Goal: Task Accomplishment & Management: Manage account settings

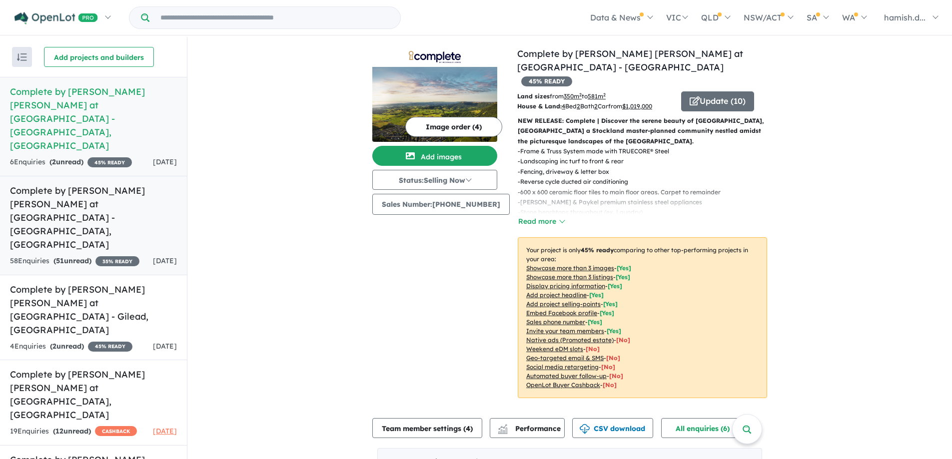
scroll to position [0, 0]
click at [95, 426] on span "CASHBACK" at bounding box center [116, 431] width 42 height 10
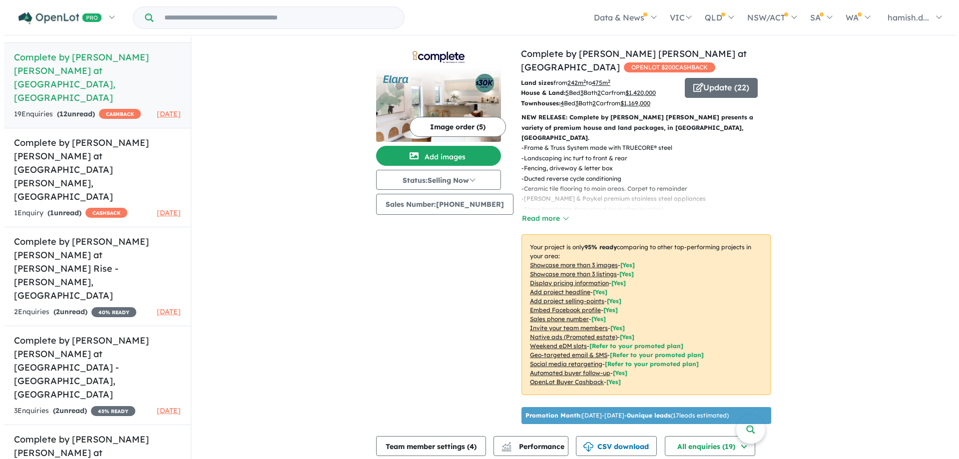
scroll to position [217, 0]
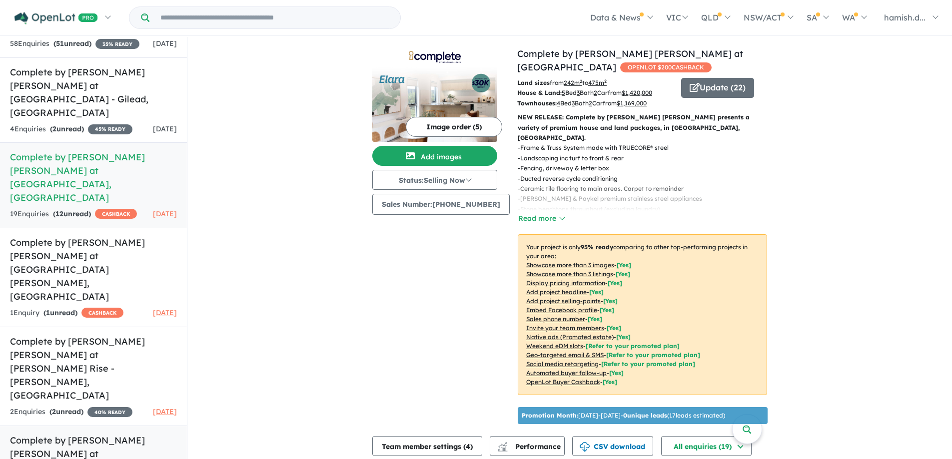
click at [95, 434] on h5 "Complete by [PERSON_NAME] [PERSON_NAME] at [GEOGRAPHIC_DATA] - [GEOGRAPHIC_DATA…" at bounding box center [93, 467] width 167 height 67
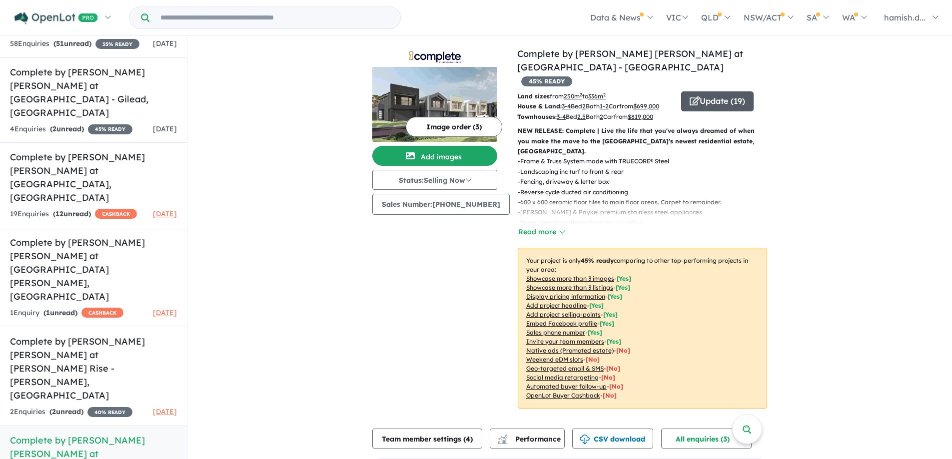
click at [732, 91] on button "Update ( 19 )" at bounding box center [717, 101] width 72 height 20
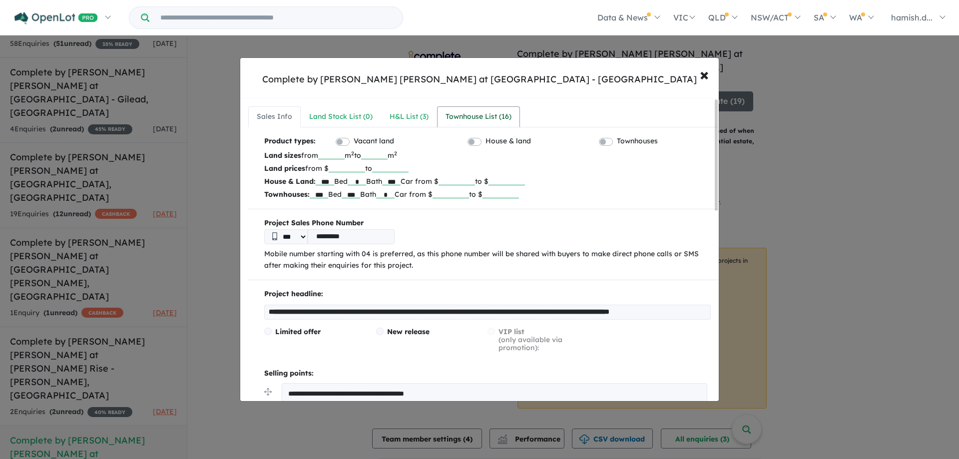
click at [453, 115] on div "Townhouse List ( 16 )" at bounding box center [479, 117] width 66 height 12
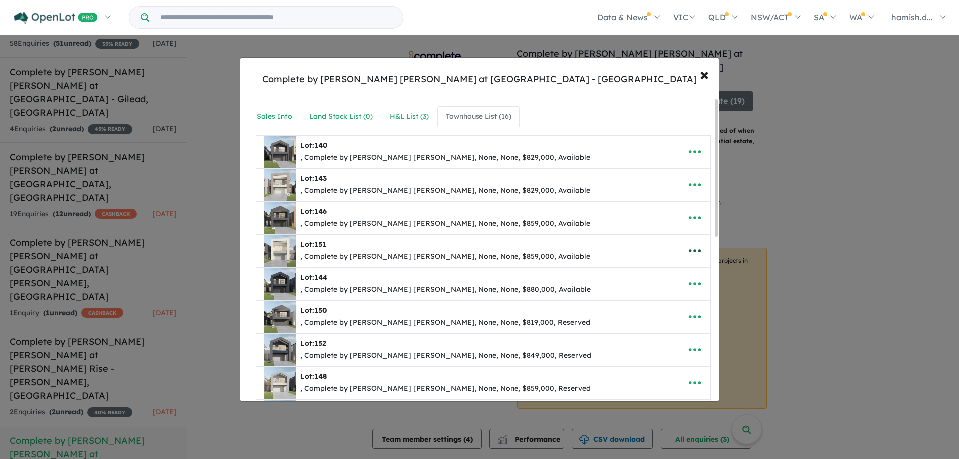
click at [699, 246] on button "button" at bounding box center [694, 250] width 31 height 23
click at [696, 248] on icon "button" at bounding box center [694, 250] width 15 height 15
click at [679, 277] on button "button" at bounding box center [694, 283] width 31 height 23
click at [690, 249] on icon "button" at bounding box center [694, 250] width 15 height 15
click at [676, 277] on link "Edit" at bounding box center [673, 275] width 74 height 23
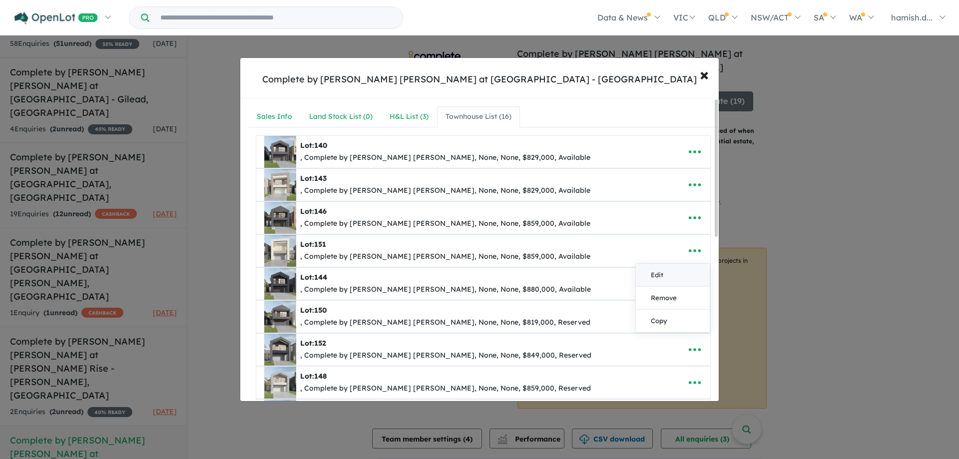
select select "**"
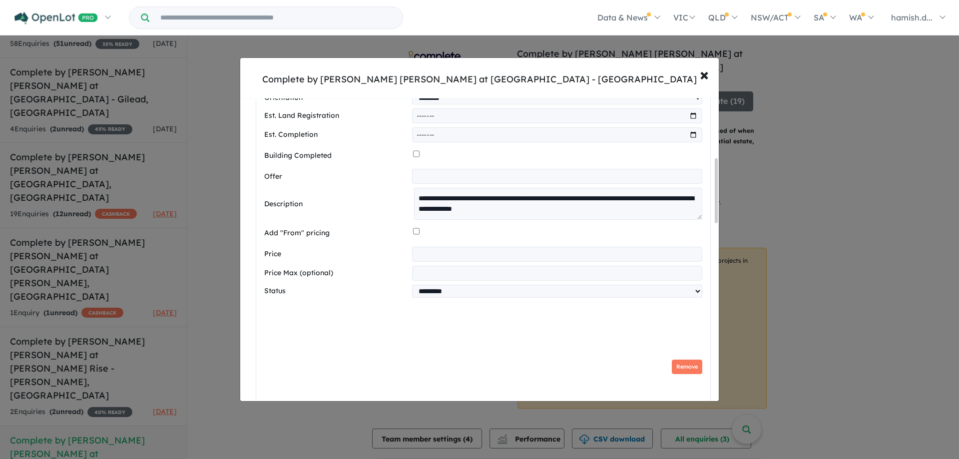
scroll to position [400, 0]
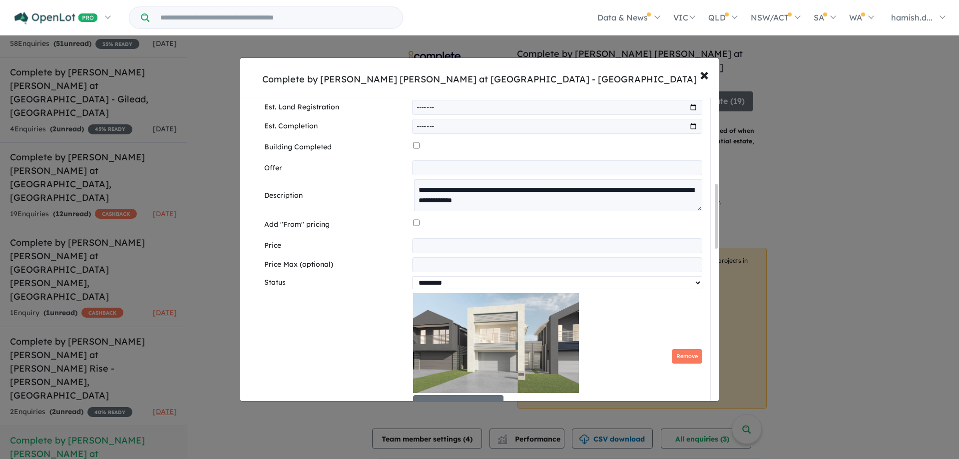
click at [440, 289] on select "********* ******** **** ******" at bounding box center [557, 282] width 290 height 13
select select "********"
click at [412, 280] on select "********* ******** **** ******" at bounding box center [557, 282] width 290 height 13
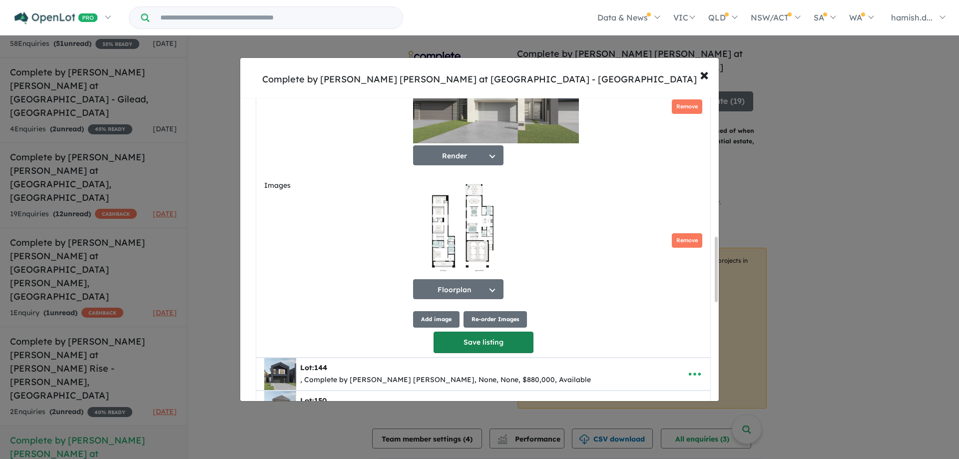
click at [477, 343] on button "Save listing" at bounding box center [484, 342] width 100 height 21
select select "**"
select select "********"
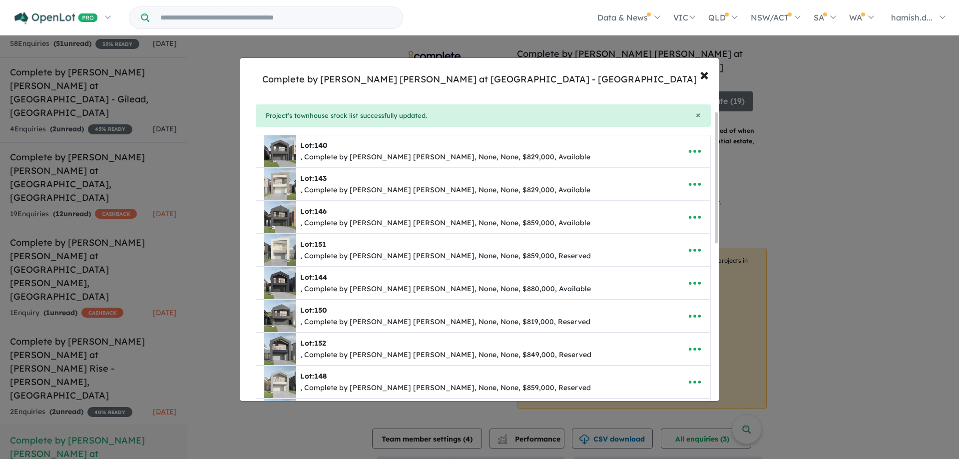
scroll to position [0, 0]
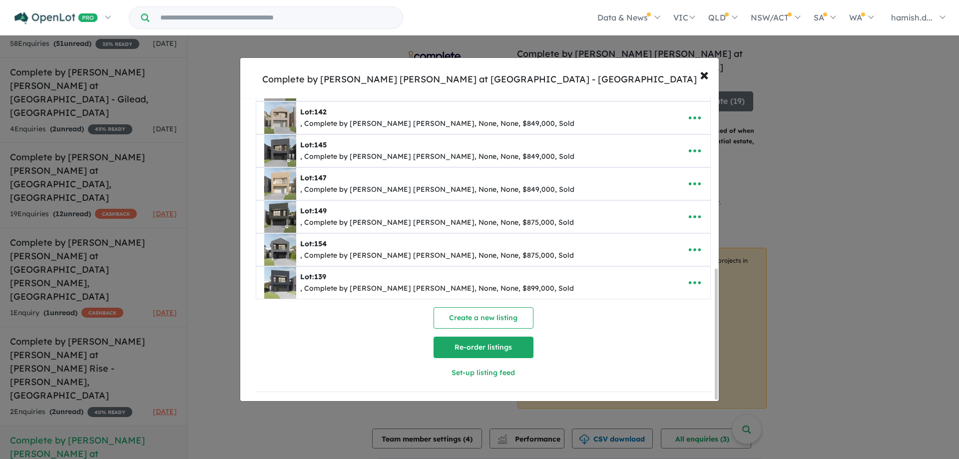
click at [479, 342] on button "Re-order listings" at bounding box center [484, 347] width 100 height 21
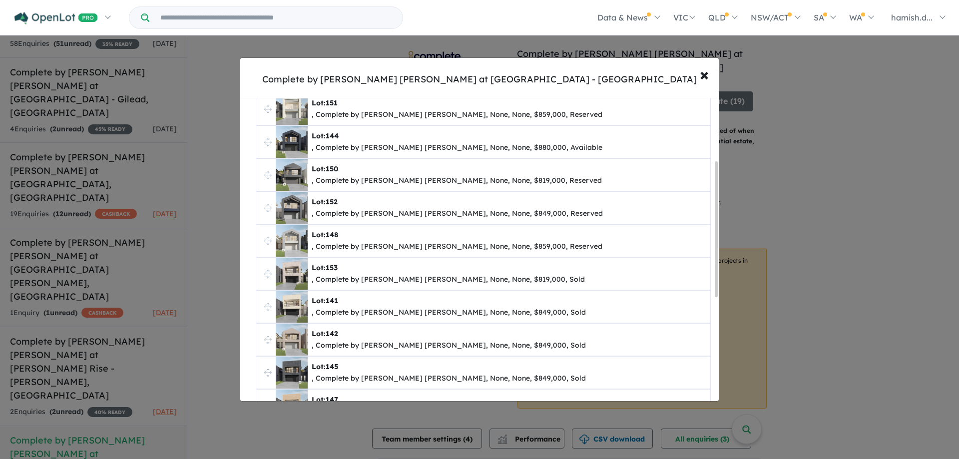
scroll to position [122, 0]
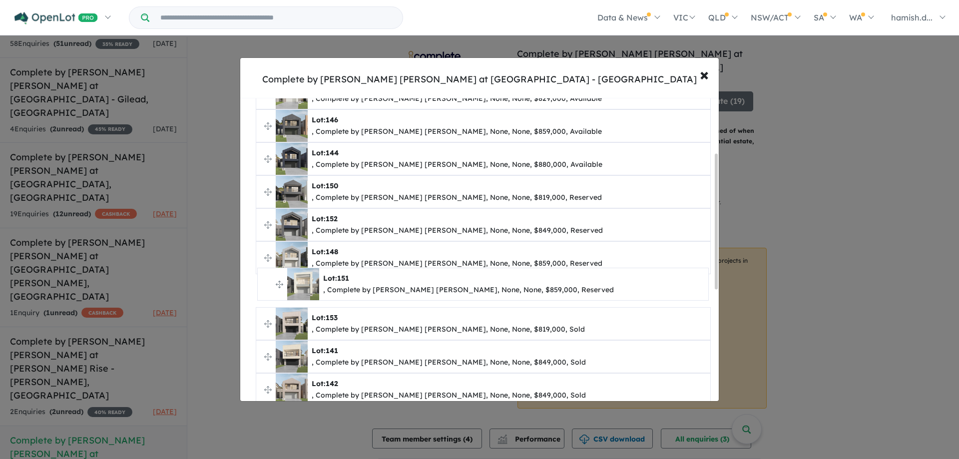
drag, startPoint x: 266, startPoint y: 159, endPoint x: 267, endPoint y: 285, distance: 125.4
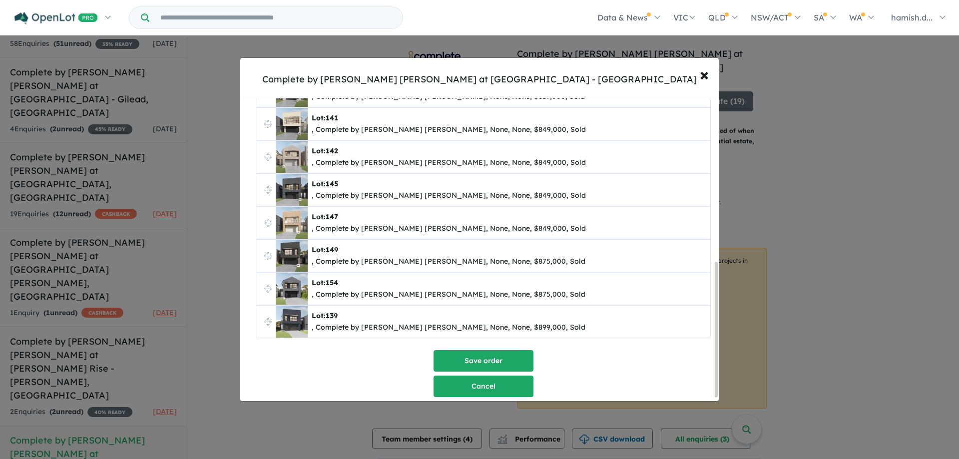
scroll to position [372, 0]
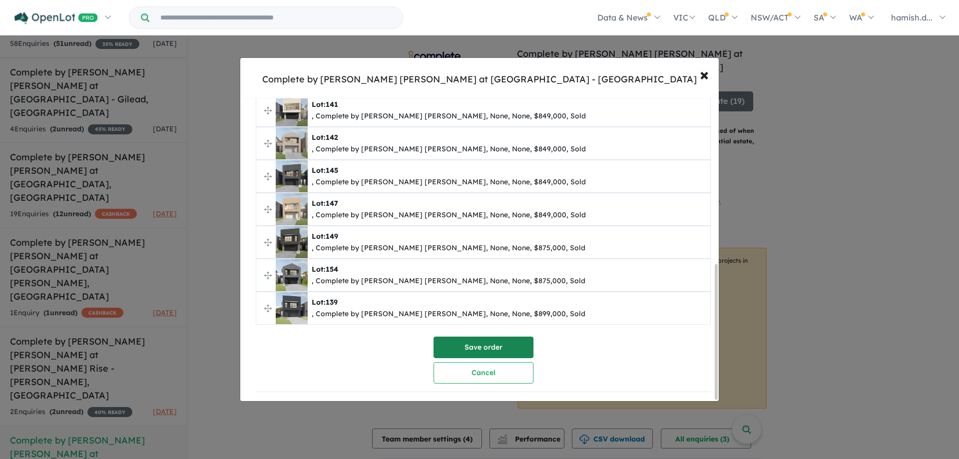
click at [468, 346] on button "Save order" at bounding box center [484, 347] width 100 height 21
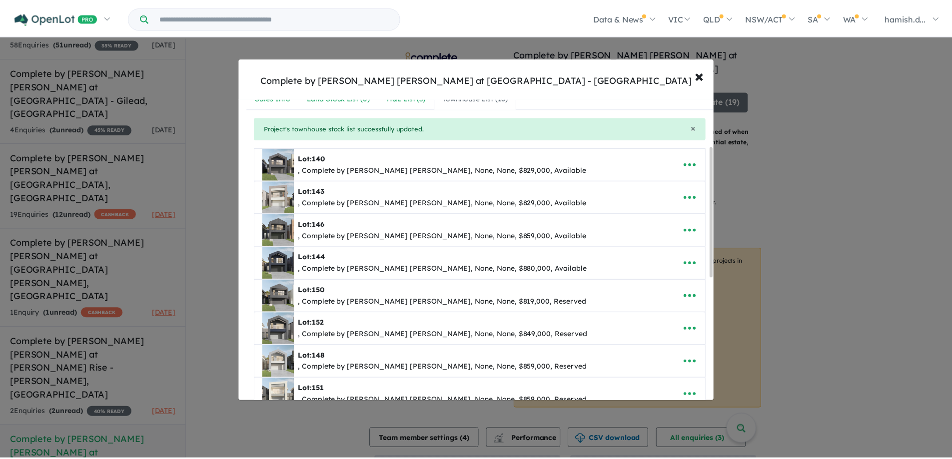
scroll to position [0, 0]
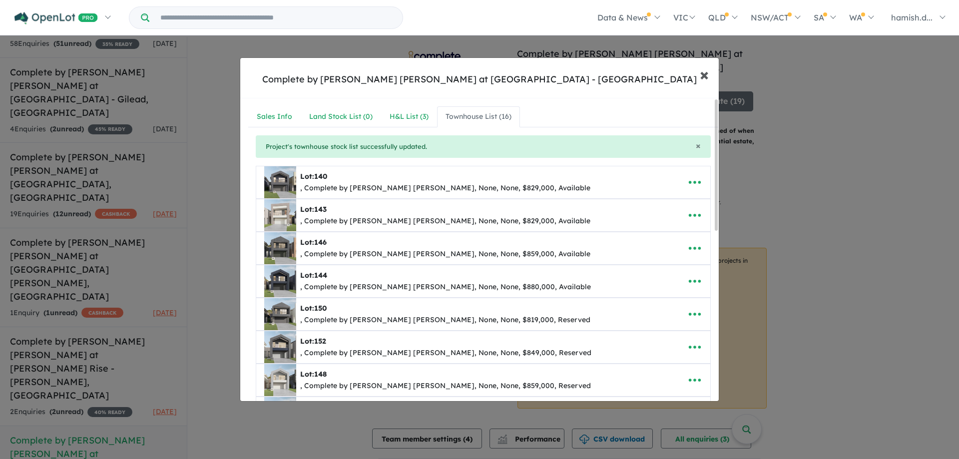
click at [700, 72] on span "×" at bounding box center [704, 73] width 9 height 21
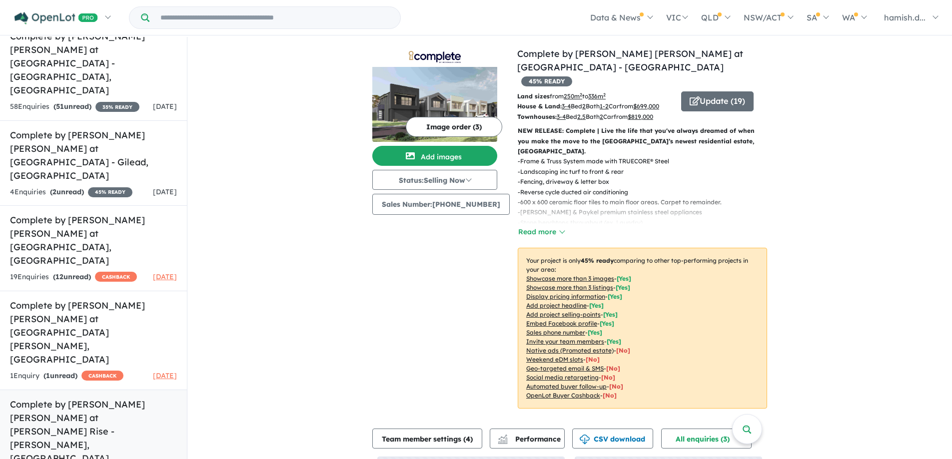
scroll to position [117, 0]
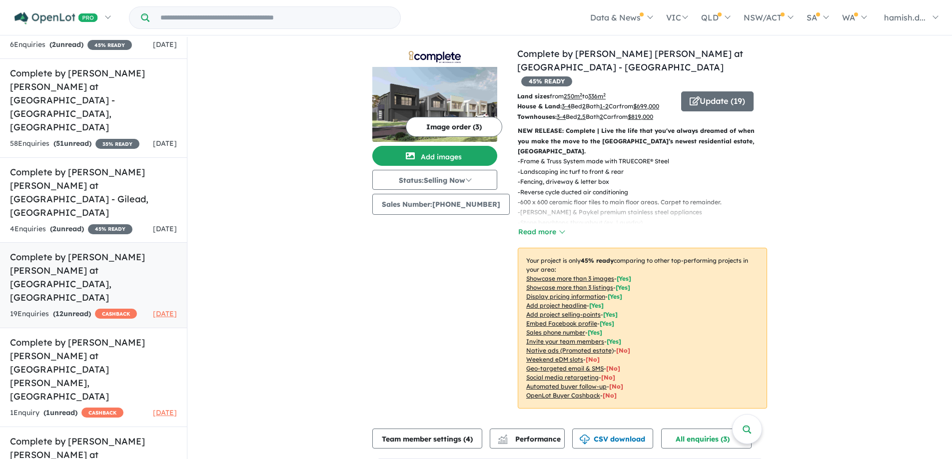
click at [53, 250] on h5 "Complete by [PERSON_NAME] [PERSON_NAME] at [GEOGRAPHIC_DATA] , [GEOGRAPHIC_DATA]" at bounding box center [93, 277] width 167 height 54
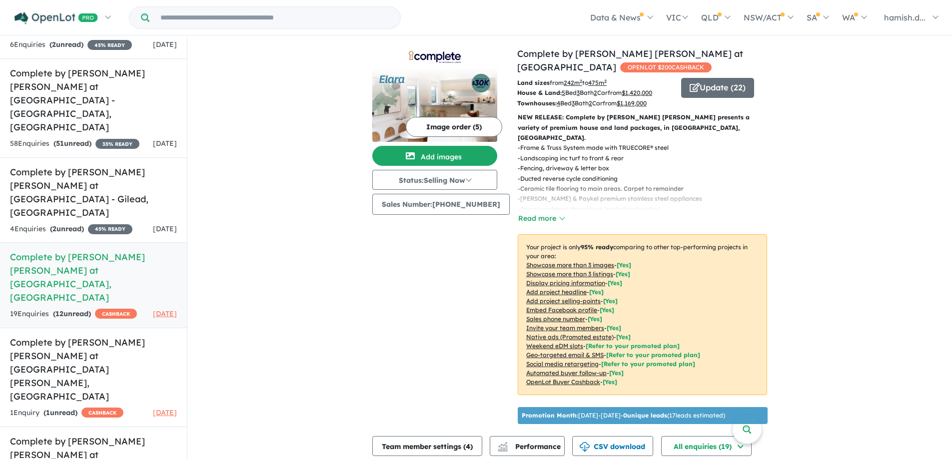
drag, startPoint x: 616, startPoint y: 64, endPoint x: 522, endPoint y: 64, distance: 93.4
click at [524, 64] on h4 "View 14 projects in your account Complete by [PERSON_NAME] [PERSON_NAME] at [GE…" at bounding box center [642, 60] width 250 height 27
click at [253, 112] on div "View 14 projects in your account Complete by [PERSON_NAME] [PERSON_NAME] at [GE…" at bounding box center [569, 447] width 764 height 820
click at [311, 300] on div "View 14 projects in your account Complete by [PERSON_NAME] [PERSON_NAME] at [GE…" at bounding box center [569, 447] width 764 height 820
click at [312, 294] on div "View 14 projects in your account Complete by [PERSON_NAME] [PERSON_NAME] at [GE…" at bounding box center [569, 447] width 764 height 820
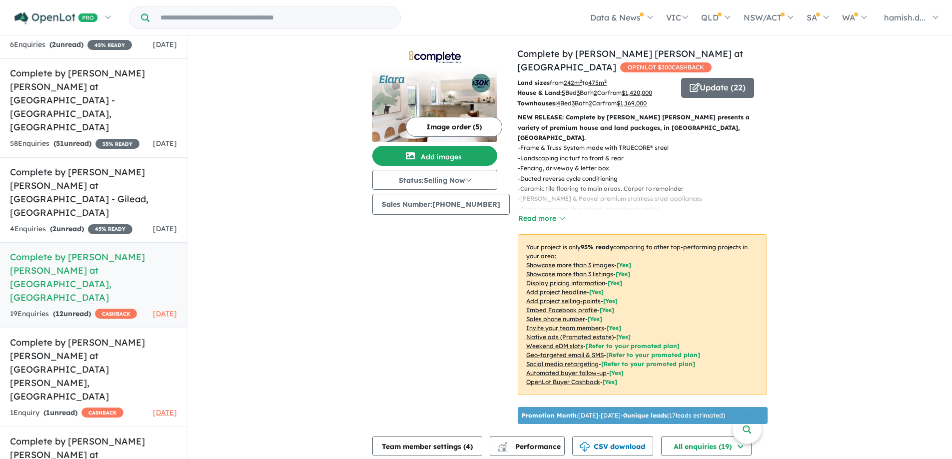
click at [316, 292] on div "View 14 projects in your account Complete by [PERSON_NAME] [PERSON_NAME] at [GE…" at bounding box center [569, 447] width 764 height 820
click at [347, 174] on div "View 14 projects in your account Complete by [PERSON_NAME] [PERSON_NAME] at [GE…" at bounding box center [569, 447] width 764 height 820
click at [317, 107] on div "View 14 projects in your account Complete by [PERSON_NAME] [PERSON_NAME] at [GE…" at bounding box center [569, 447] width 764 height 820
